Goal: Transaction & Acquisition: Purchase product/service

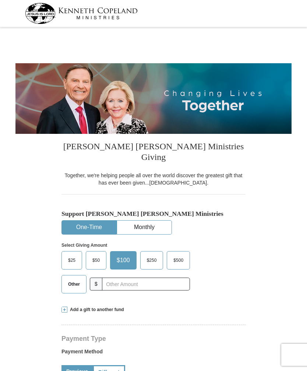
select select "AL"
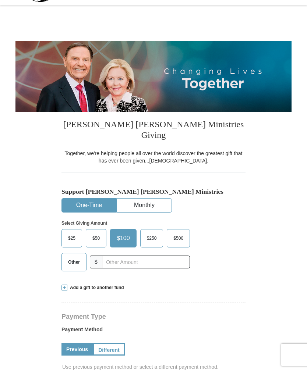
click at [71, 257] on span "Other" at bounding box center [73, 262] width 19 height 11
click at [0, 0] on input "Other" at bounding box center [0, 0] width 0 height 0
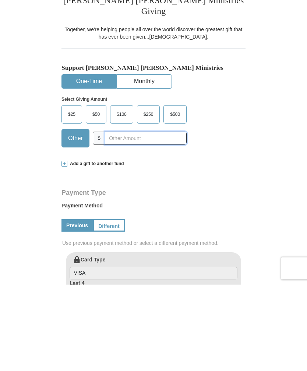
scroll to position [60, 0]
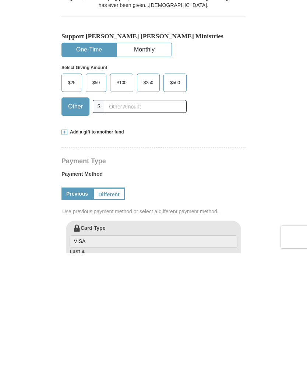
click at [69, 247] on span "Add a gift to another fund" at bounding box center [95, 250] width 57 height 6
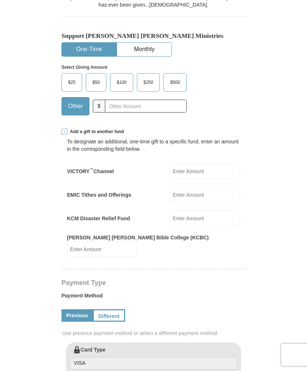
click at [203, 187] on input "EMIC Tithes and Offerings" at bounding box center [205, 195] width 70 height 16
type input "1"
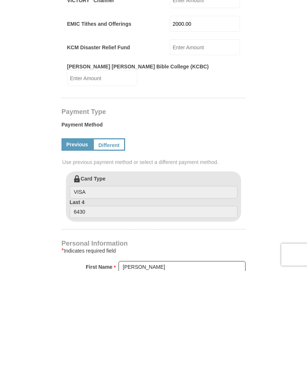
scroll to position [249, 0]
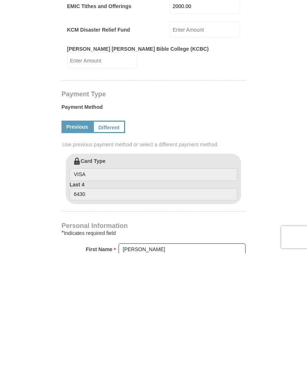
type input "2000.00"
click at [104, 238] on link "Different" at bounding box center [109, 244] width 32 height 13
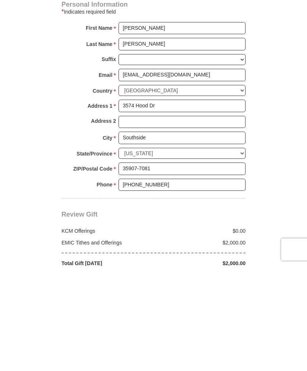
scroll to position [558, 0]
